Goal: Task Accomplishment & Management: Use online tool/utility

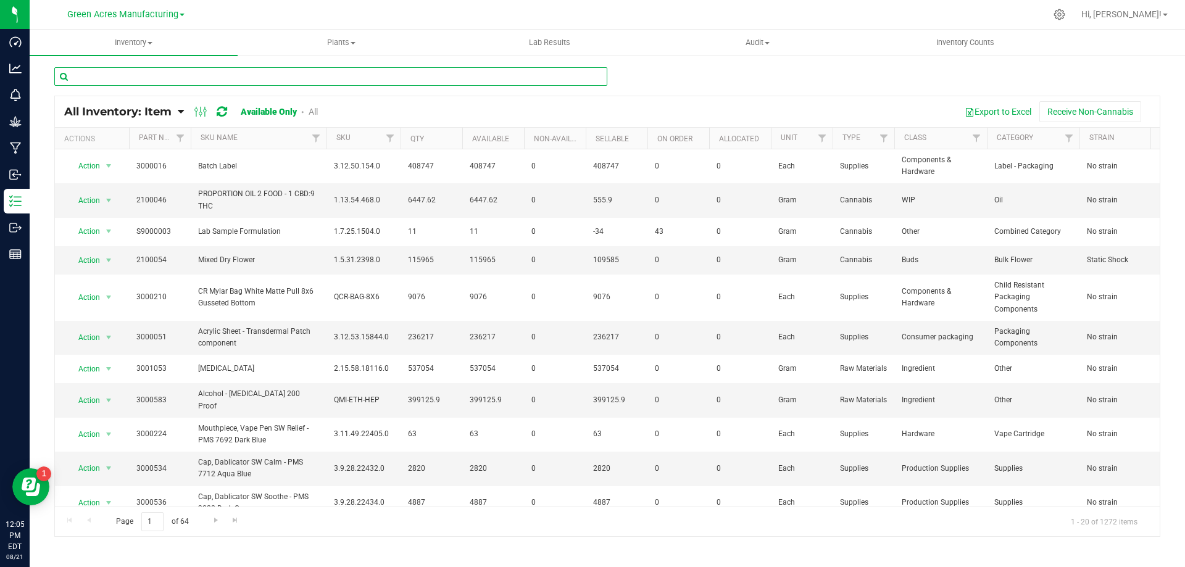
click at [181, 73] on input "text" at bounding box center [330, 76] width 553 height 19
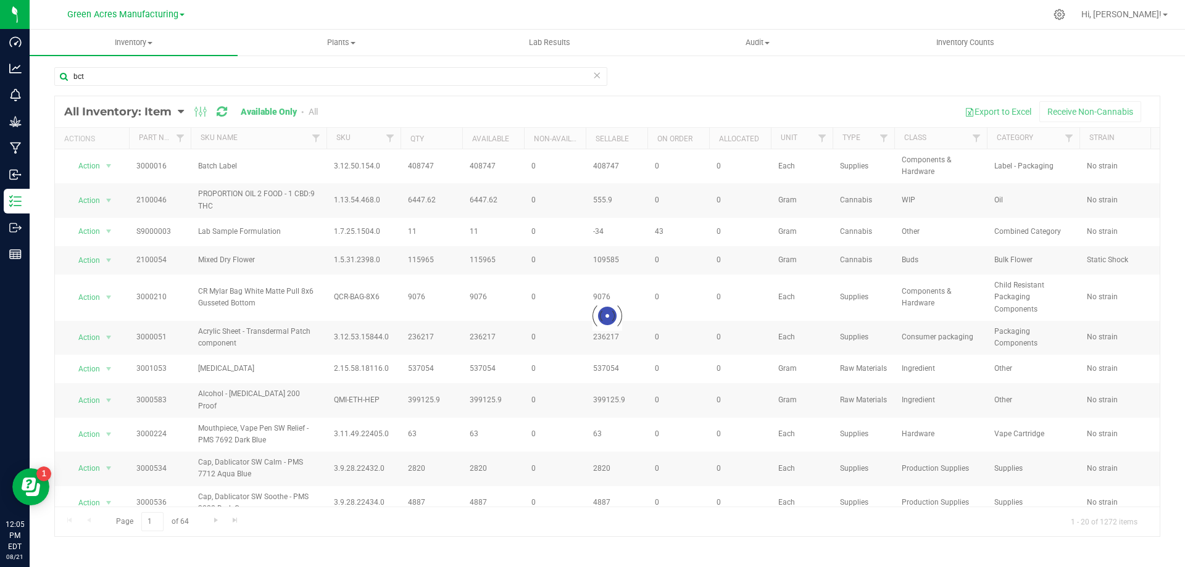
click at [313, 112] on div at bounding box center [607, 316] width 1105 height 440
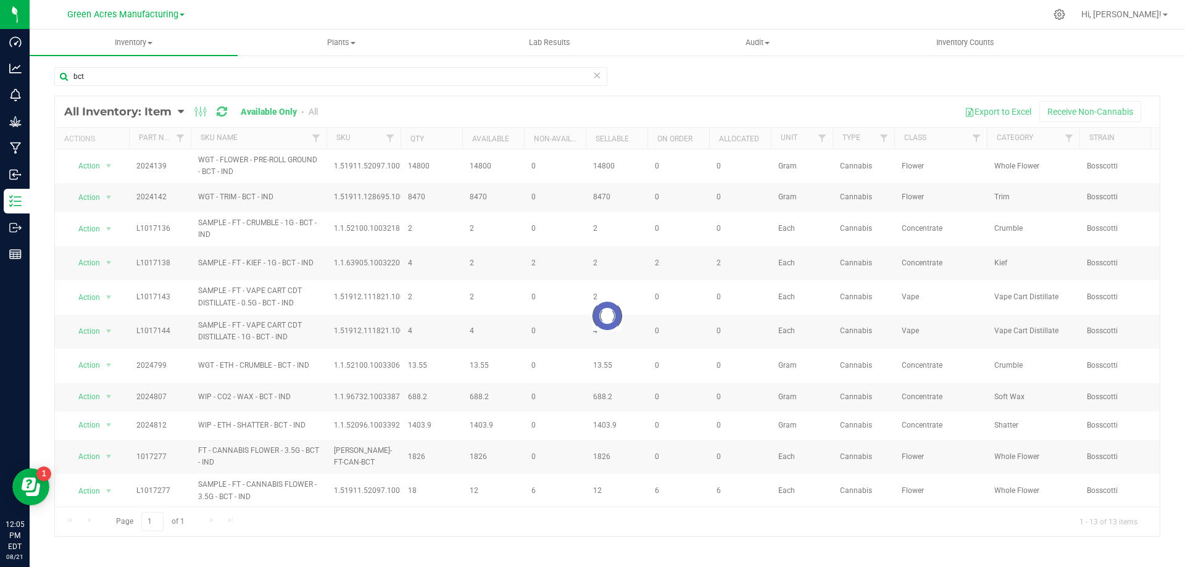
click at [314, 109] on div at bounding box center [607, 316] width 1105 height 440
click at [314, 109] on link "All" at bounding box center [313, 112] width 9 height 10
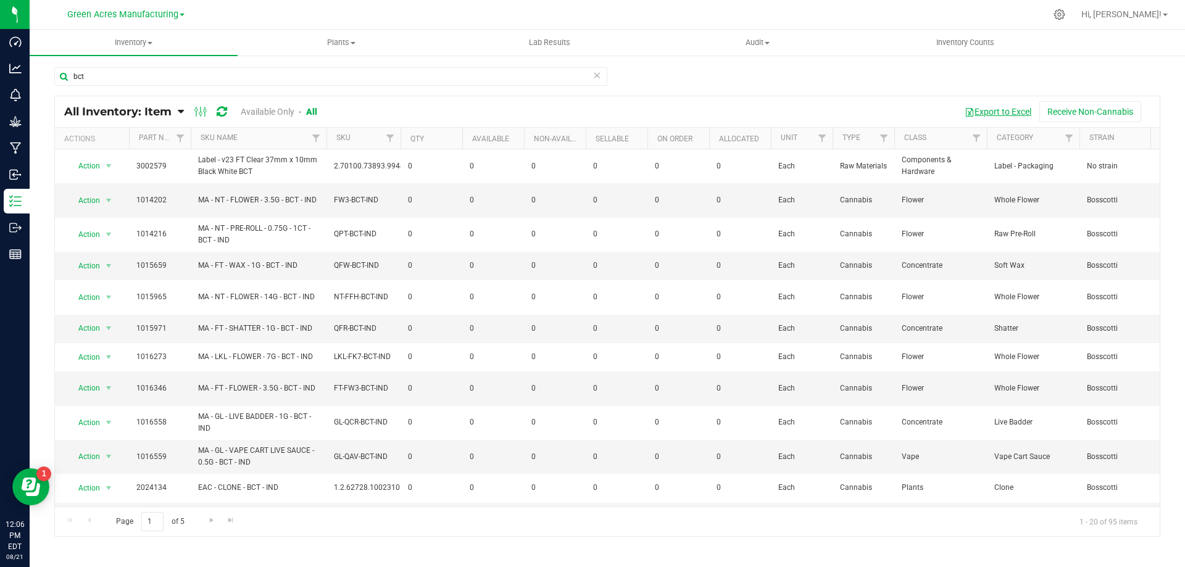
click at [978, 109] on button "Export to Excel" at bounding box center [998, 111] width 83 height 21
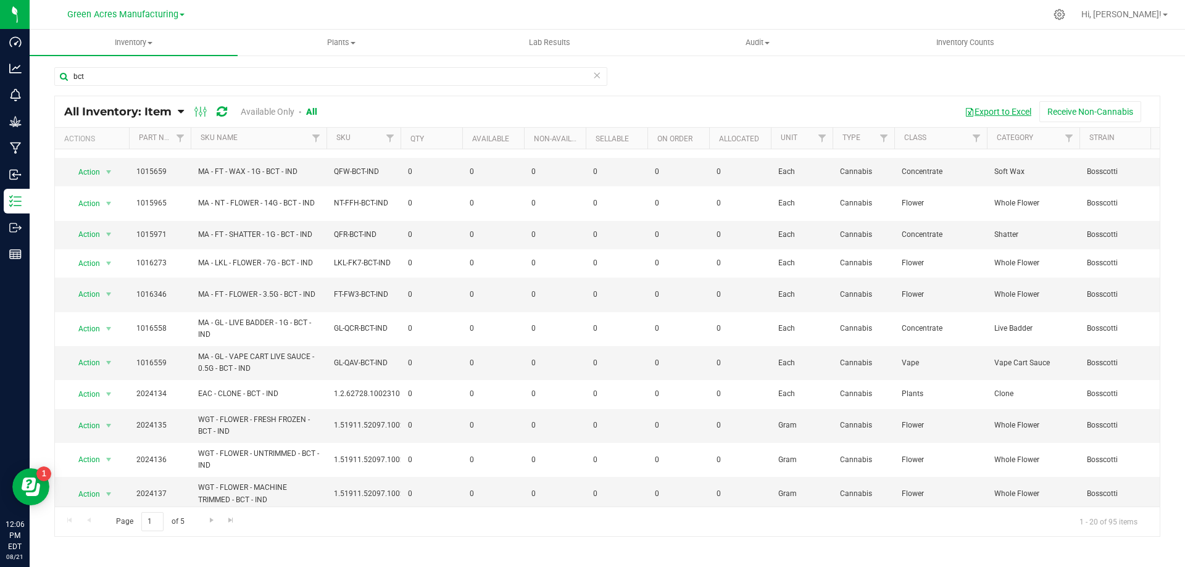
scroll to position [220, 0]
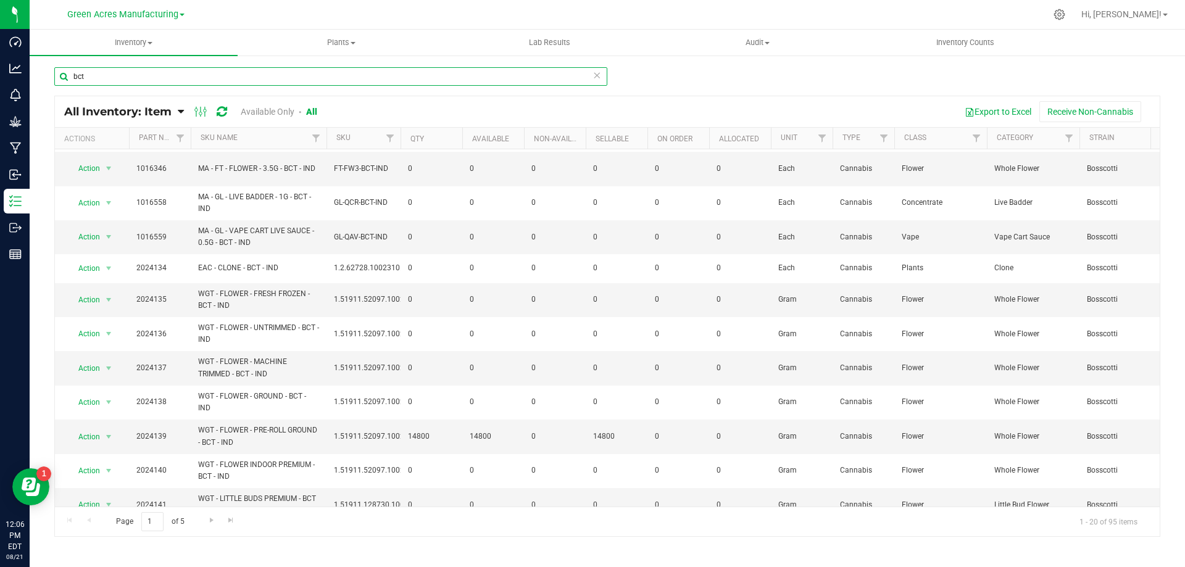
click at [143, 75] on input "bct" at bounding box center [330, 76] width 553 height 19
drag, startPoint x: 176, startPoint y: 76, endPoint x: 45, endPoint y: 81, distance: 130.9
click at [46, 83] on div "bct All Inventory: Item Item Summary Item (default) Item by Strain Item by Loca…" at bounding box center [607, 247] width 1155 height 386
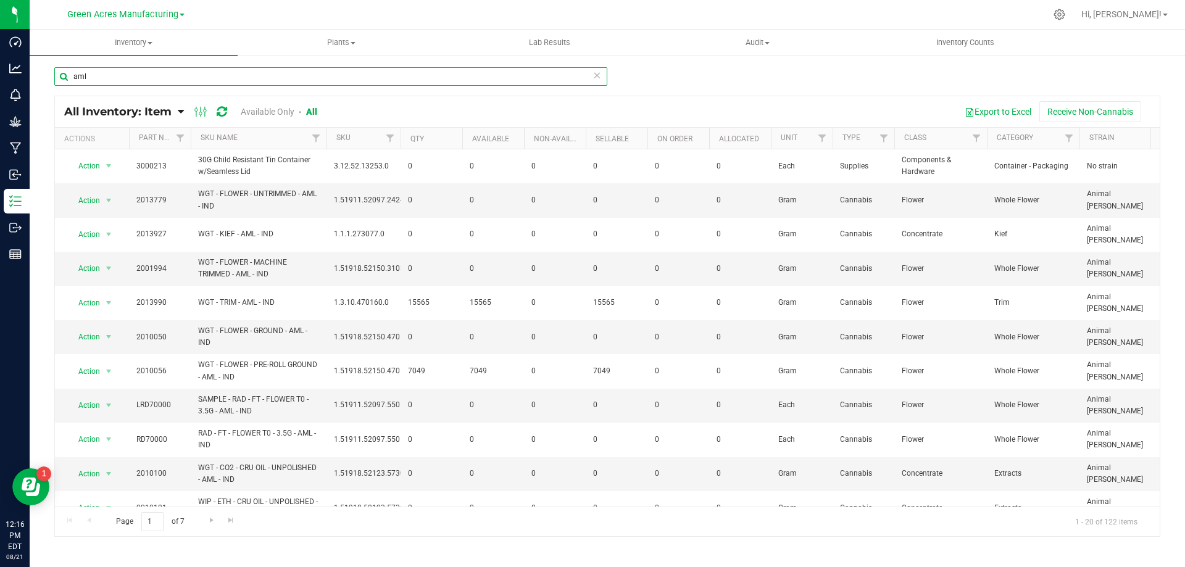
type input "aml"
